Goal: Information Seeking & Learning: Learn about a topic

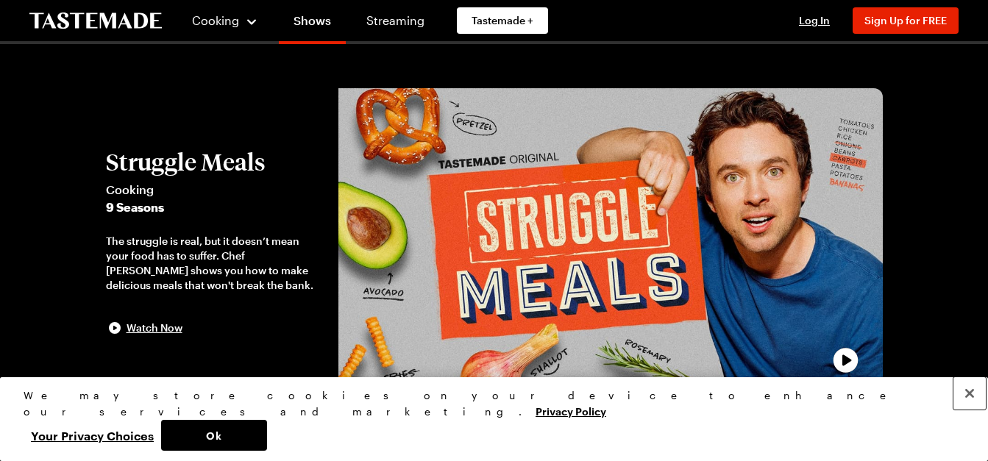
click at [964, 410] on button "Close" at bounding box center [969, 393] width 32 height 32
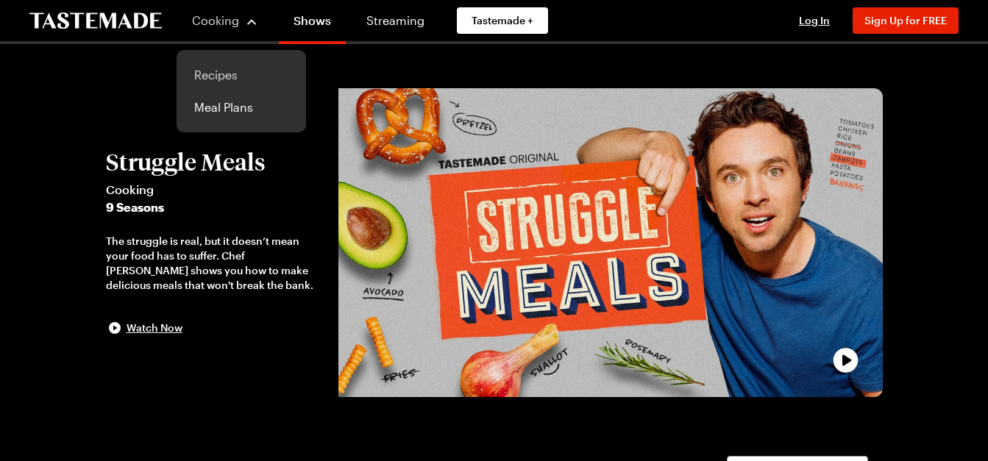
click at [223, 71] on link "Recipes" at bounding box center [241, 75] width 112 height 32
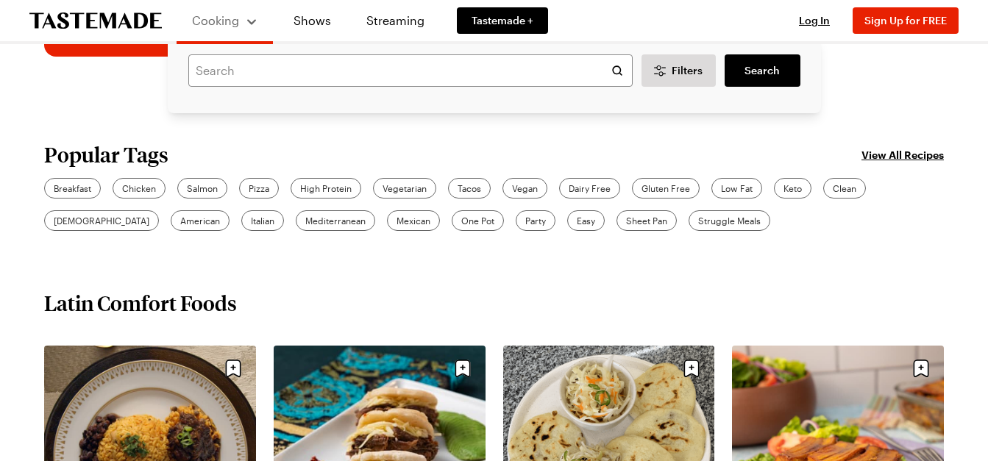
scroll to position [404, 0]
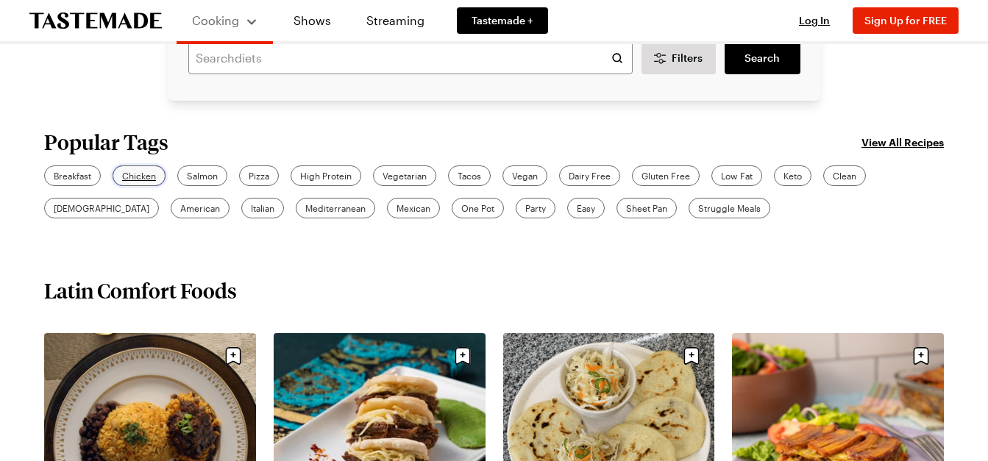
click at [122, 172] on span "Chicken" at bounding box center [139, 175] width 34 height 13
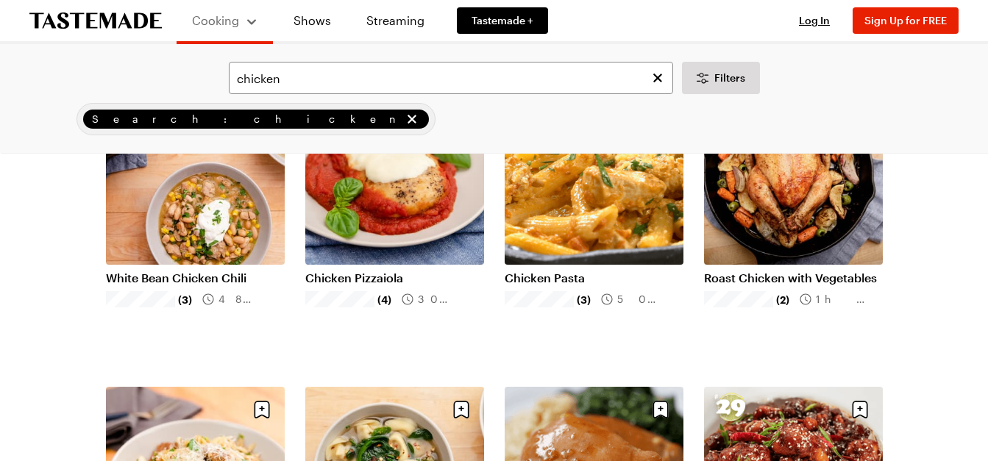
scroll to position [1054, 0]
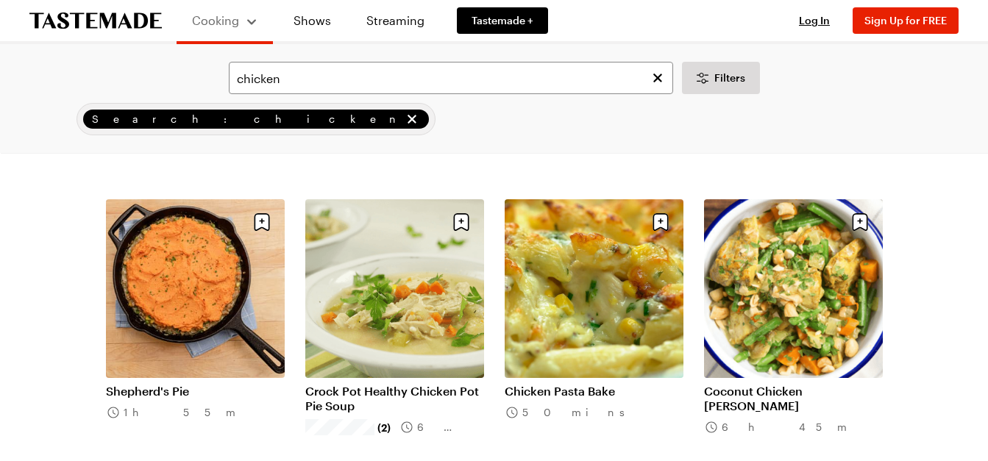
scroll to position [3399, 0]
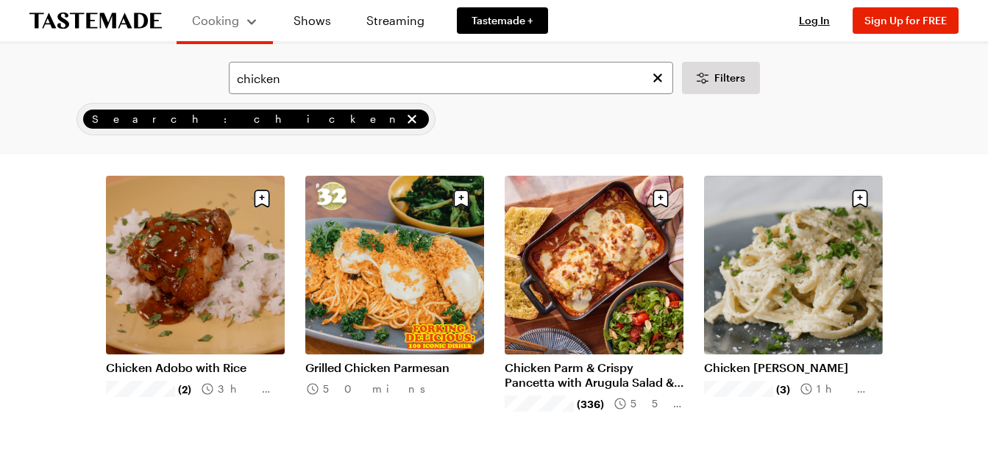
scroll to position [3681, 0]
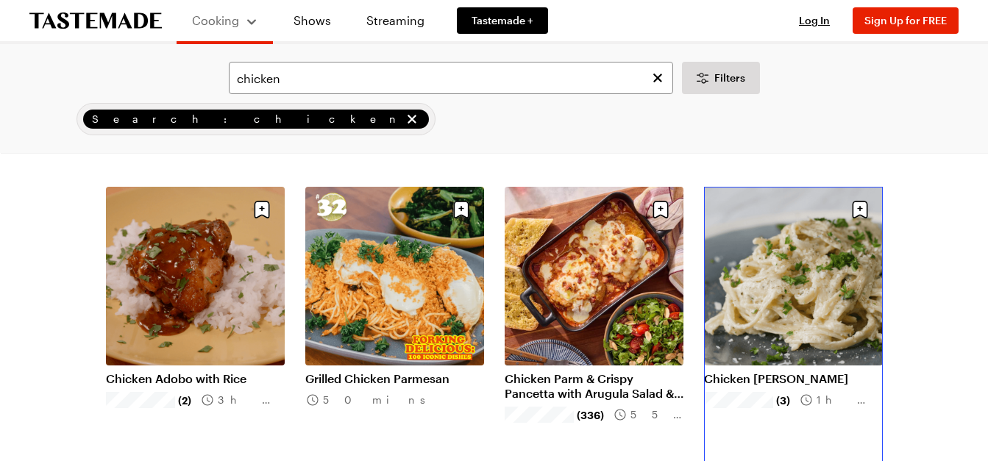
click at [817, 376] on link "Chicken [PERSON_NAME]" at bounding box center [793, 379] width 179 height 15
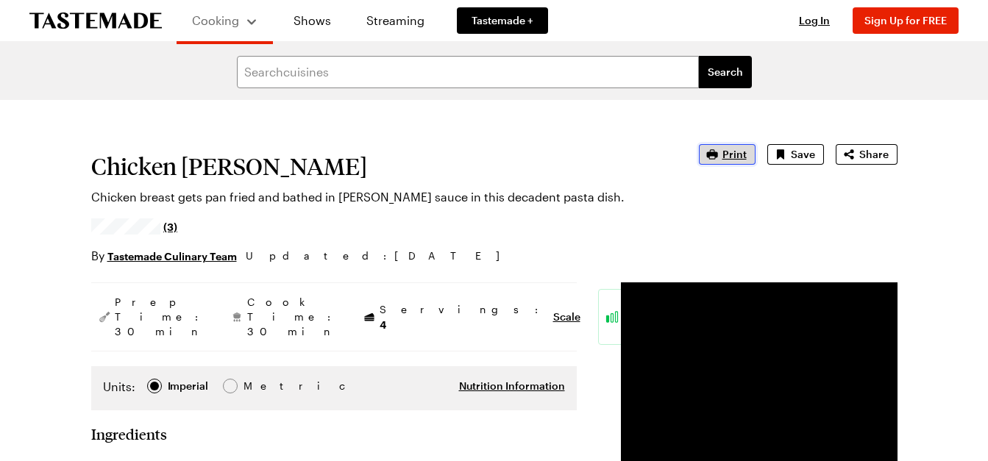
click at [738, 158] on span "Print" at bounding box center [734, 154] width 24 height 15
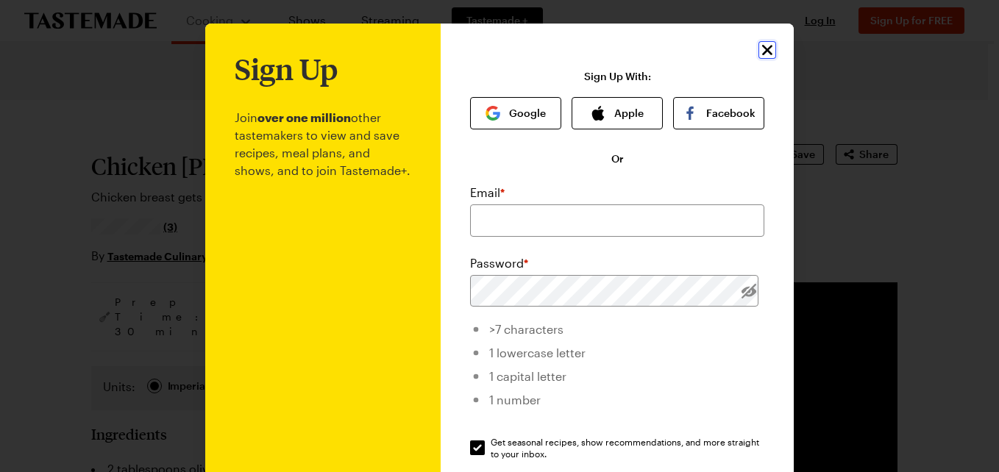
click at [766, 56] on icon "Close" at bounding box center [767, 50] width 18 height 18
